Goal: Entertainment & Leisure: Consume media (video, audio)

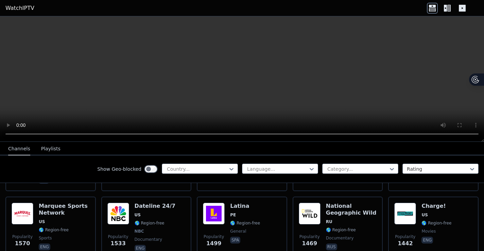
scroll to position [677, 0]
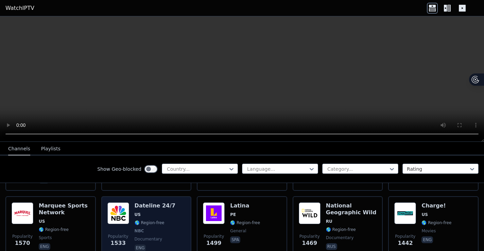
click at [170, 204] on div "Popularity 1533 Dateline 24/7 US 🌎 Region-free NBC documentary eng" at bounding box center [146, 227] width 78 height 50
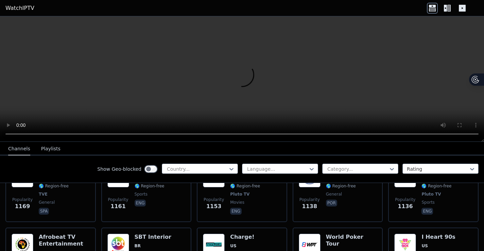
scroll to position [985, 0]
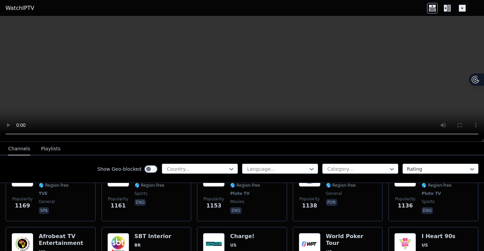
click at [446, 10] on icon at bounding box center [445, 8] width 3 height 7
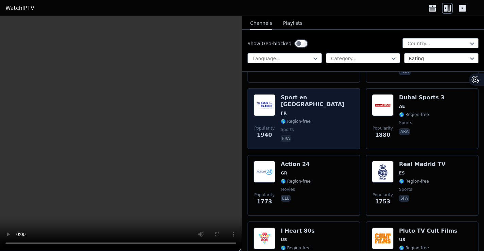
scroll to position [1067, 0]
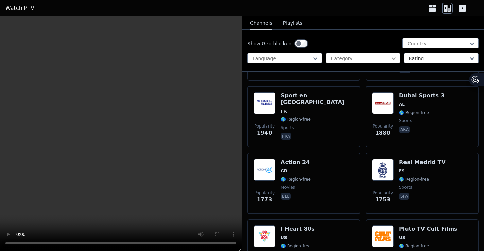
click at [390, 57] on icon at bounding box center [393, 58] width 7 height 7
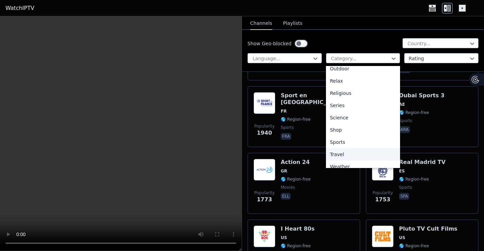
scroll to position [231, 0]
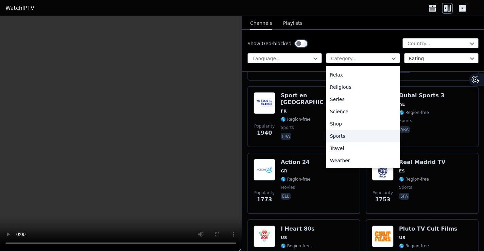
click at [339, 134] on div "Sports" at bounding box center [363, 136] width 74 height 12
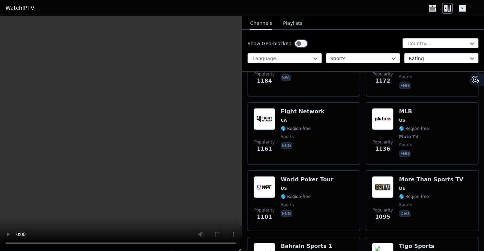
scroll to position [723, 0]
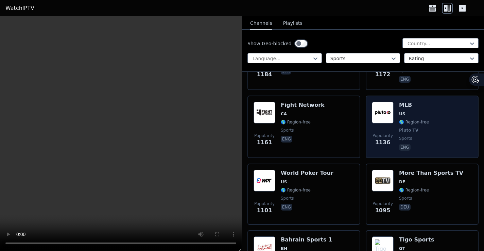
click at [437, 114] on div "Popularity 1136 MLB US 🌎 Region-free Pluto TV sports eng" at bounding box center [422, 127] width 101 height 50
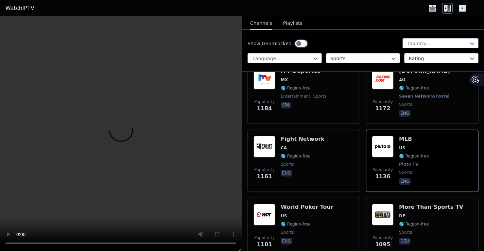
scroll to position [691, 0]
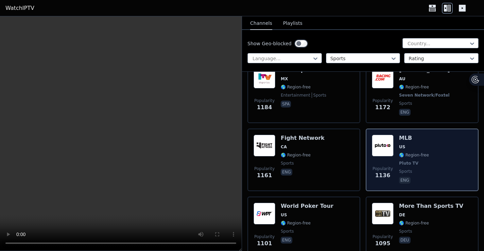
click at [423, 160] on span "Pluto TV" at bounding box center [414, 162] width 30 height 5
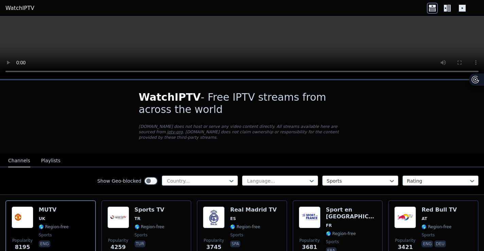
click at [446, 11] on icon at bounding box center [445, 8] width 3 height 7
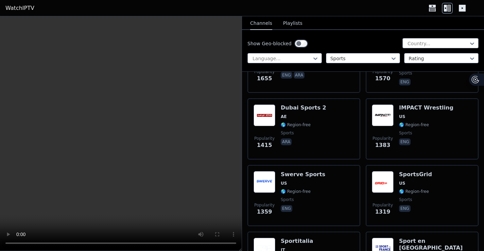
scroll to position [447, 0]
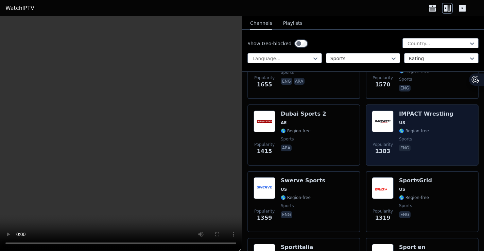
click at [433, 140] on span "sports" at bounding box center [426, 138] width 54 height 5
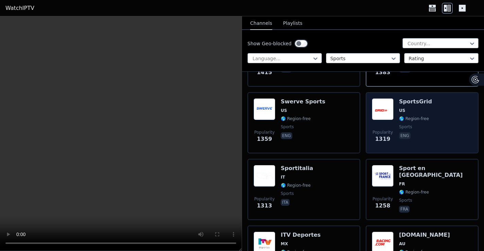
scroll to position [526, 0]
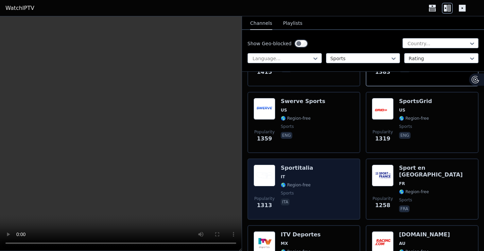
click at [313, 198] on div "Popularity 1313 Sportitalia IT 🌎 Region-free sports ita" at bounding box center [304, 188] width 101 height 49
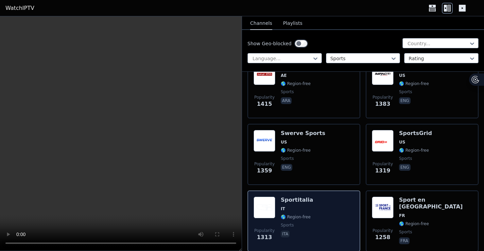
scroll to position [493, 0]
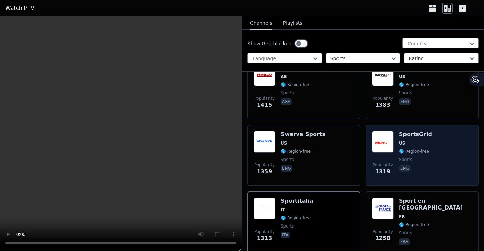
click at [446, 146] on div "Popularity 1319 SportsGrid US 🌎 Region-free sports eng" at bounding box center [422, 155] width 101 height 49
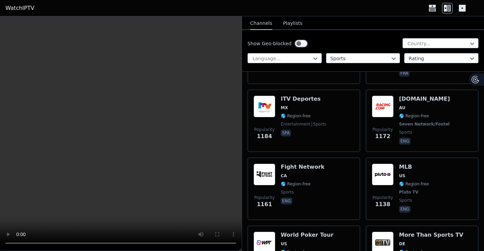
scroll to position [688, 0]
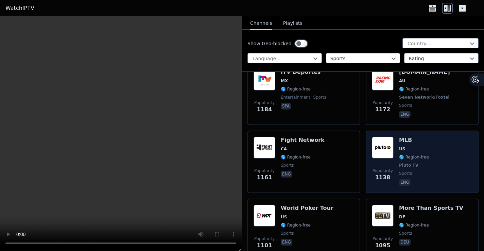
click at [443, 156] on div "Popularity 1138 MLB US 🌎 Region-free Pluto TV sports eng" at bounding box center [422, 162] width 101 height 50
